Goal: Information Seeking & Learning: Learn about a topic

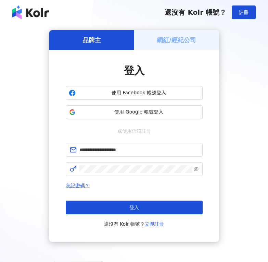
click at [139, 207] on span "登入" at bounding box center [135, 207] width 10 height 5
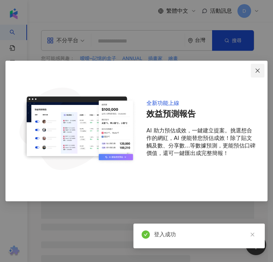
click at [256, 72] on icon "close" at bounding box center [257, 70] width 5 height 5
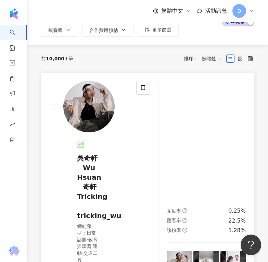
scroll to position [63, 0]
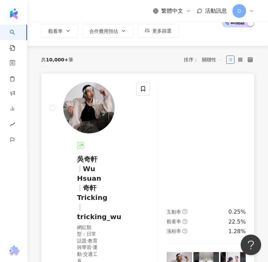
click at [97, 109] on img at bounding box center [88, 107] width 51 height 51
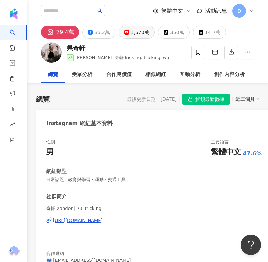
click at [137, 29] on div "1,570萬" at bounding box center [140, 32] width 19 height 10
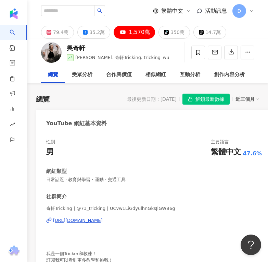
click at [103, 220] on div "[URL][DOMAIN_NAME]" at bounding box center [78, 220] width 50 height 6
